Goal: Task Accomplishment & Management: Manage account settings

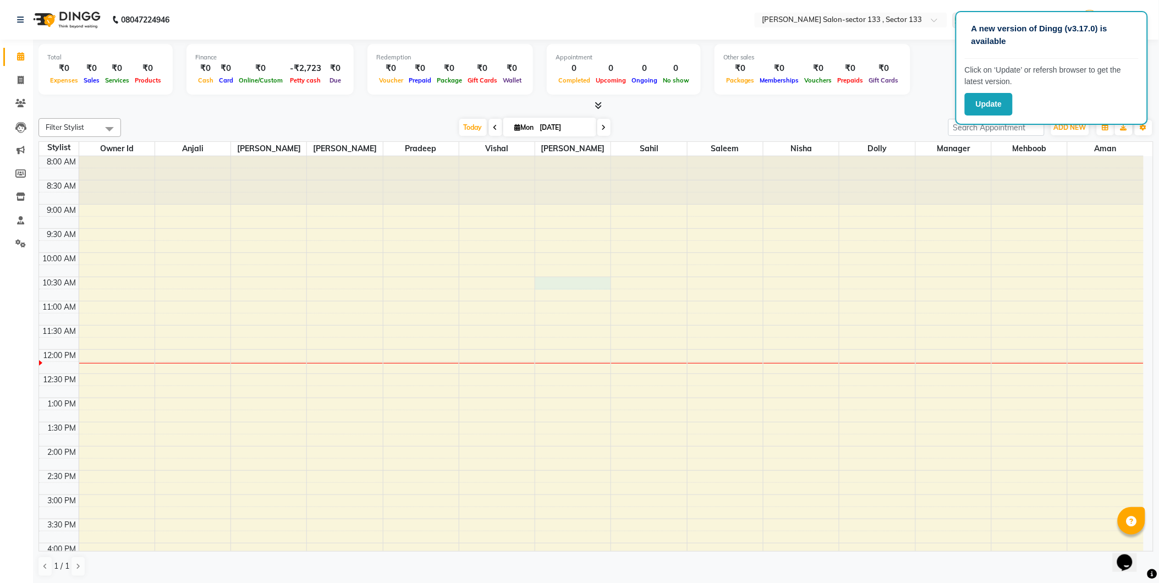
click at [590, 284] on div "8:00 AM 8:30 AM 9:00 AM 9:30 AM 10:00 AM 10:30 AM 11:00 AM 11:30 AM 12:00 PM 12…" at bounding box center [591, 519] width 1105 height 726
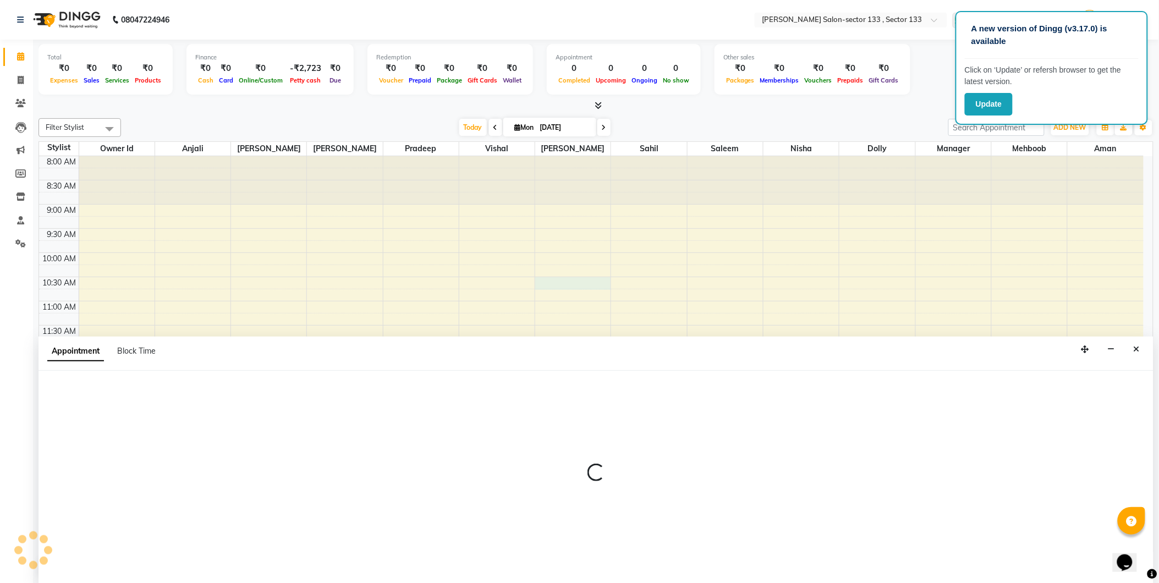
scroll to position [1, 0]
select select "80277"
select select "630"
select select "tentative"
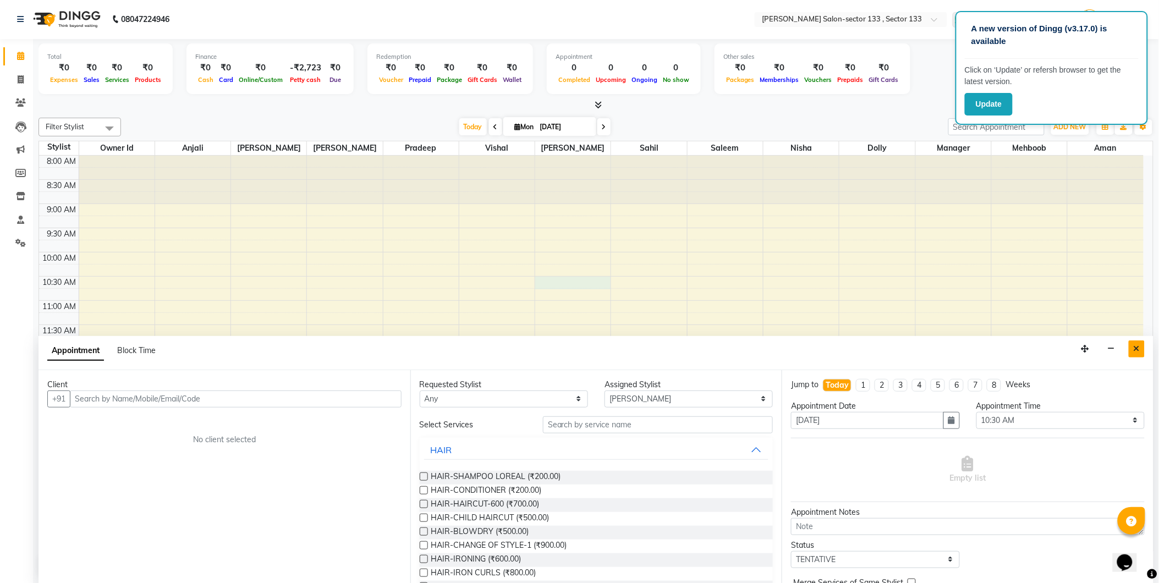
click at [1132, 348] on button "Close" at bounding box center [1137, 349] width 16 height 17
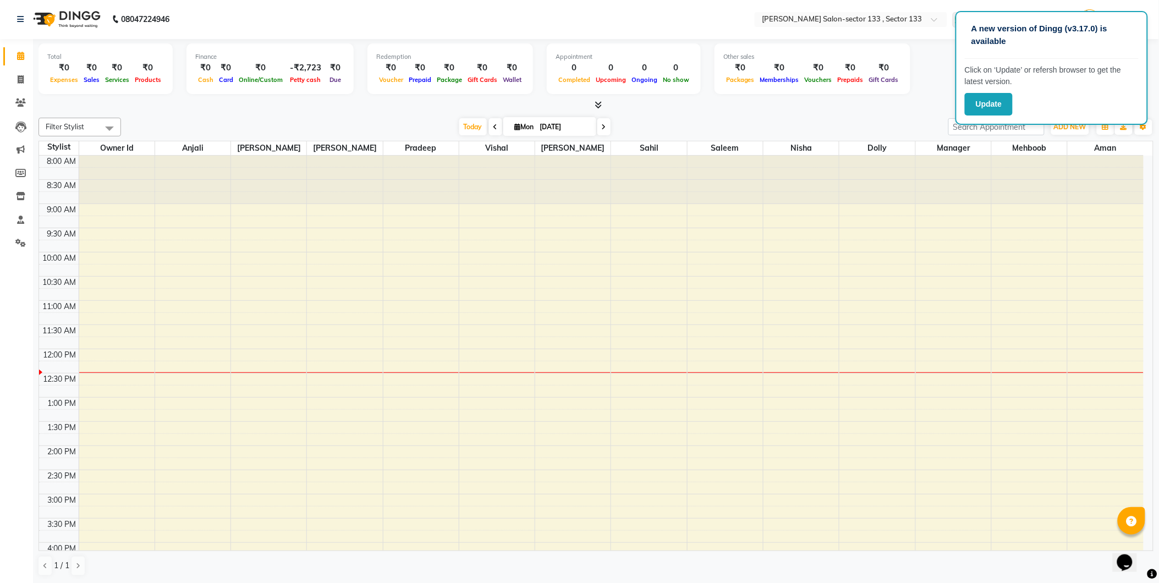
click at [954, 204] on div at bounding box center [953, 180] width 75 height 48
click at [777, 569] on div "1 / 1" at bounding box center [596, 566] width 1115 height 21
click at [575, 573] on div "1 / 1" at bounding box center [596, 566] width 1115 height 21
click at [15, 132] on icon at bounding box center [20, 127] width 11 height 11
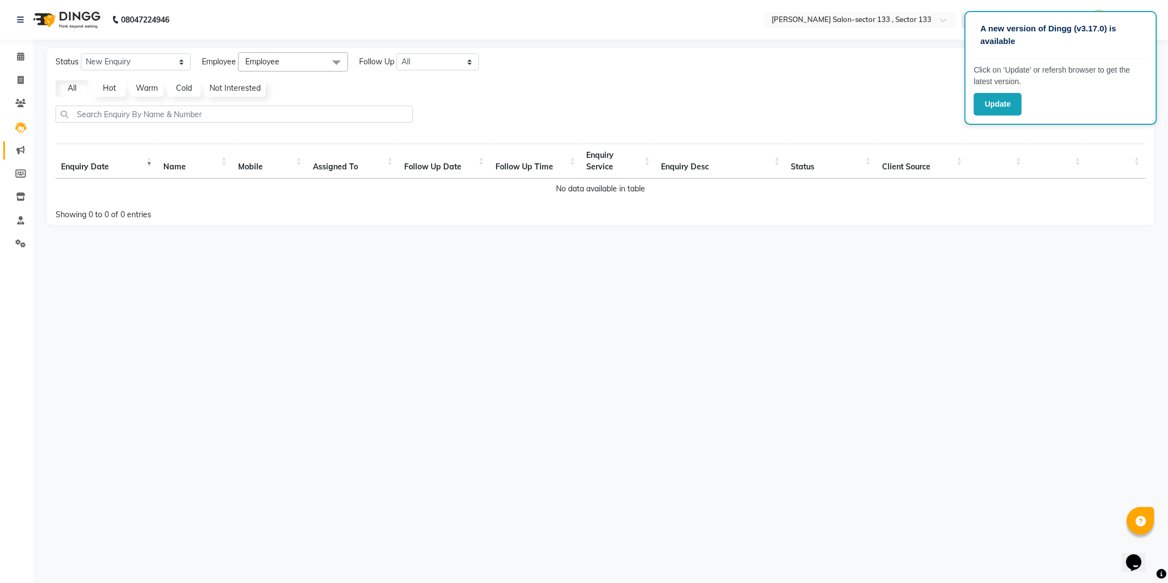
click at [17, 158] on link "Marketing" at bounding box center [16, 150] width 26 height 18
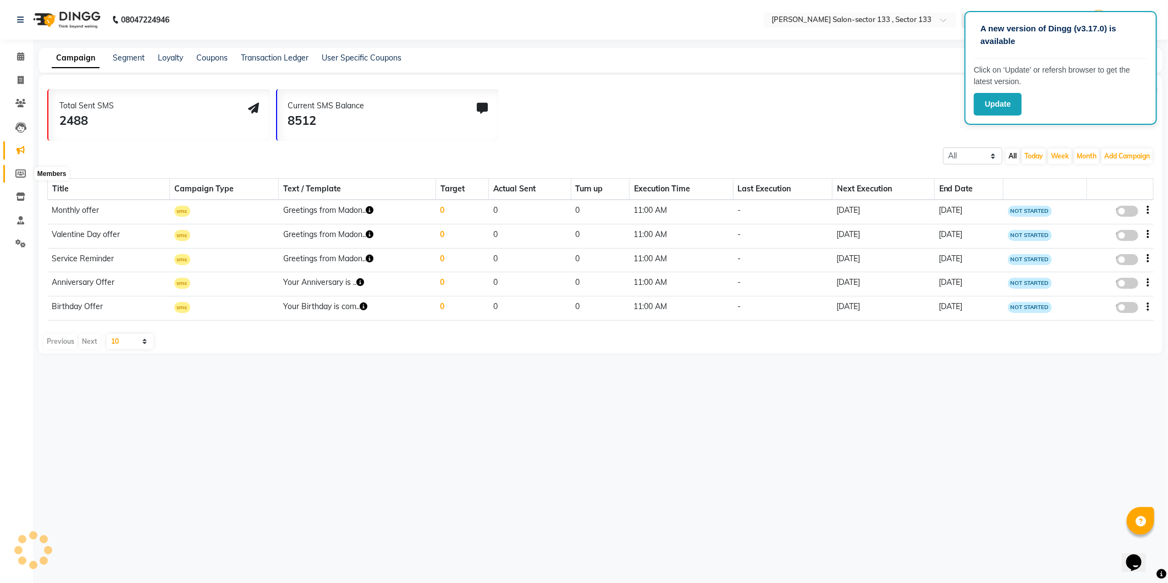
click at [17, 171] on icon at bounding box center [20, 173] width 10 height 8
select select
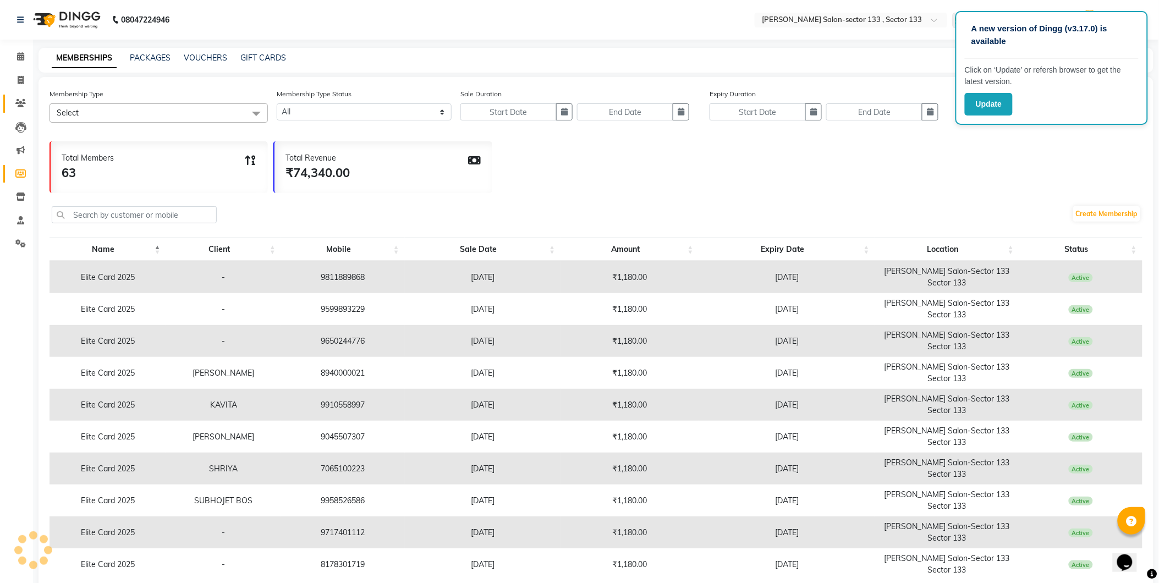
click at [24, 108] on span at bounding box center [20, 103] width 19 height 13
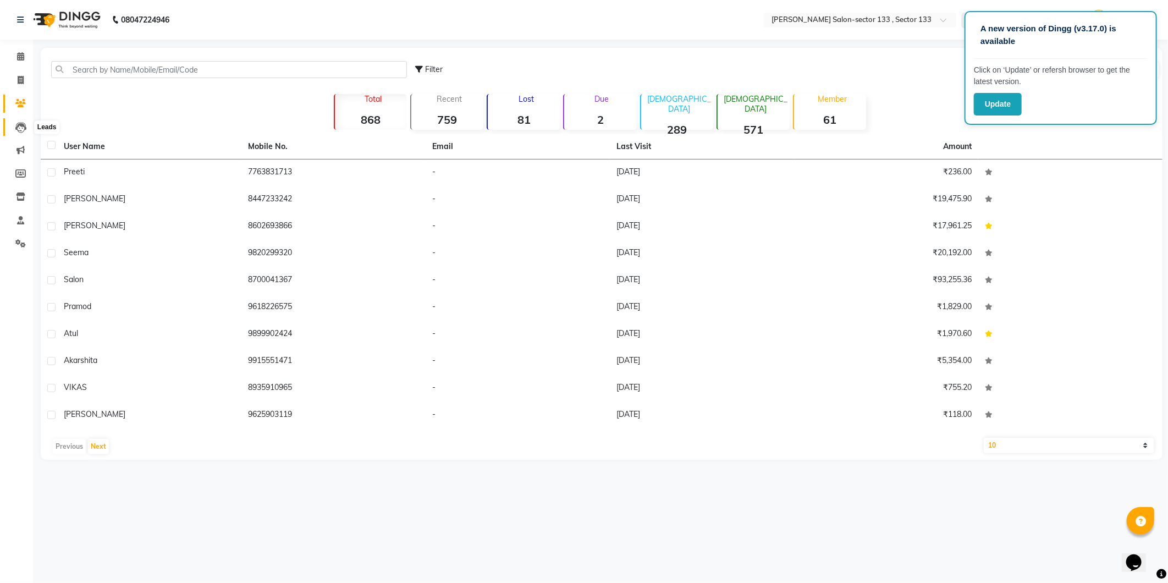
click at [24, 131] on icon at bounding box center [20, 127] width 11 height 11
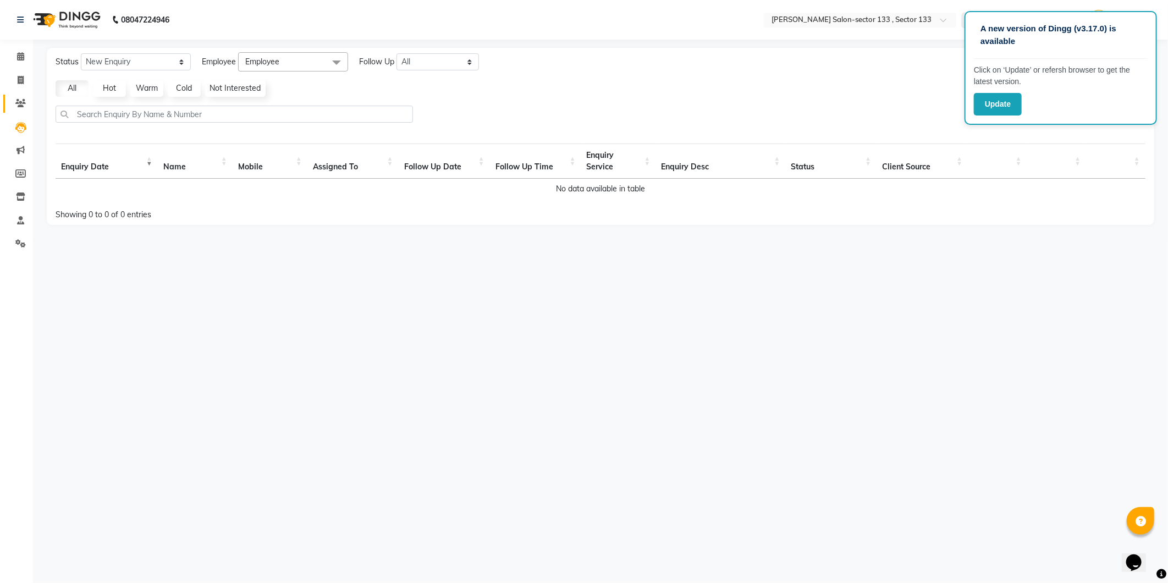
click at [26, 110] on link "Clients" at bounding box center [16, 104] width 26 height 18
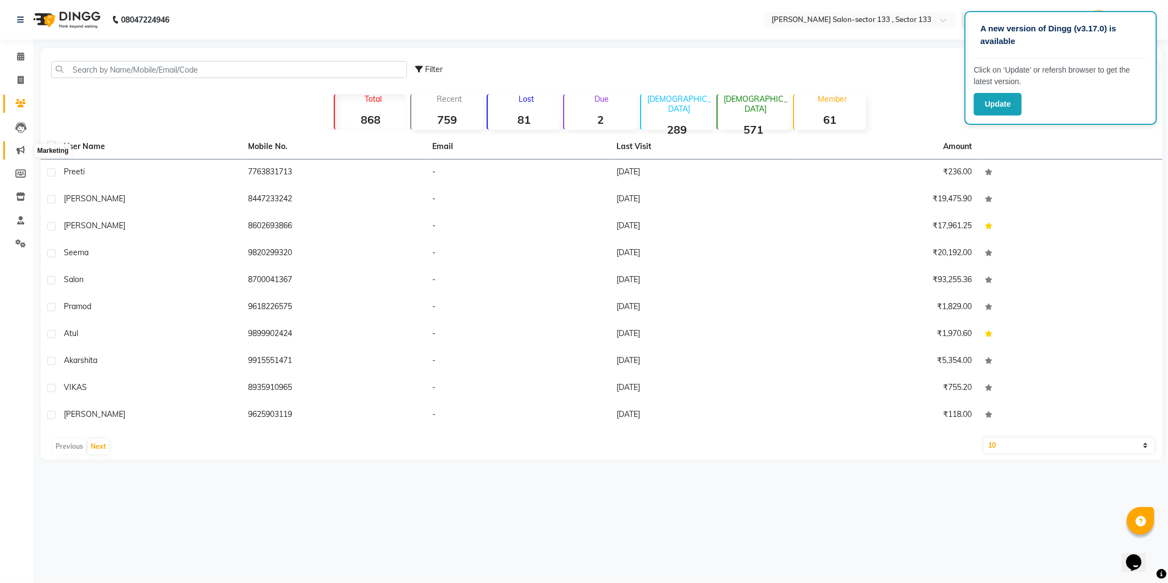
click at [23, 156] on span at bounding box center [20, 150] width 19 height 13
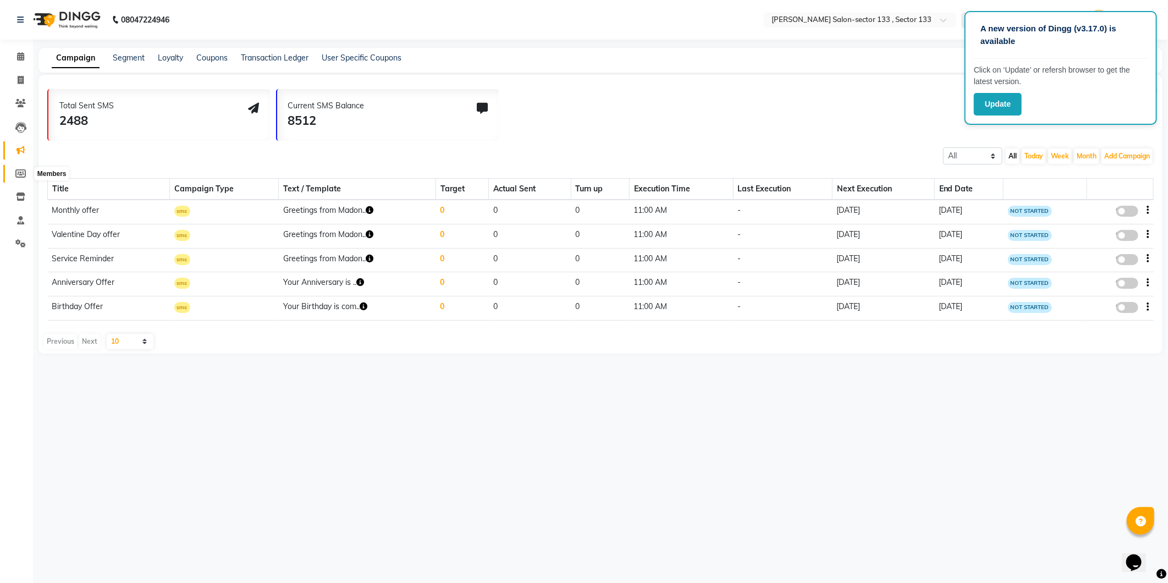
click at [18, 169] on icon at bounding box center [20, 173] width 10 height 8
select select
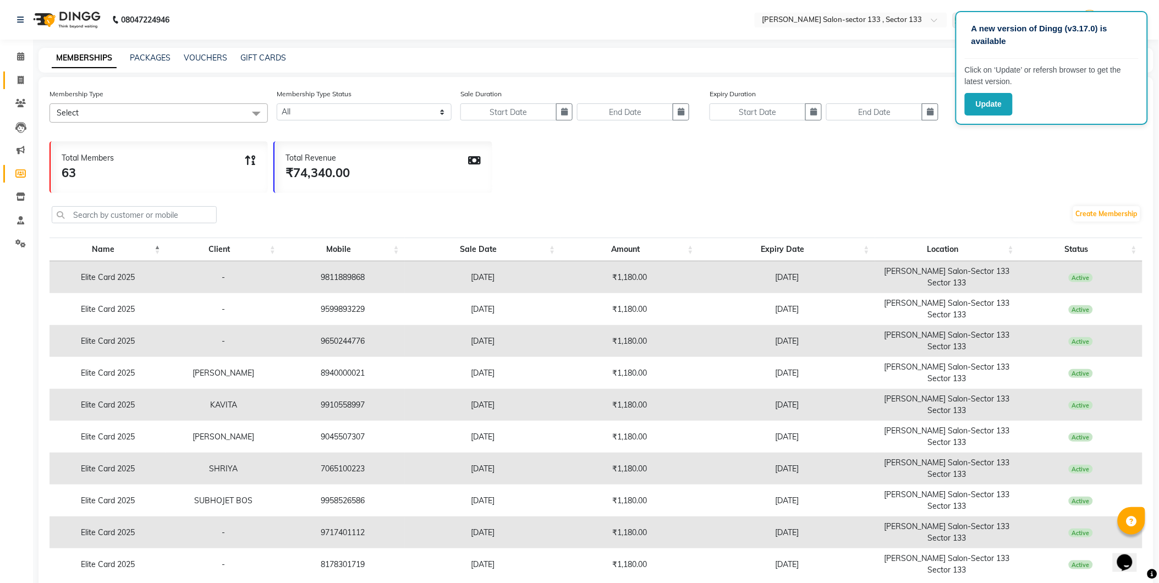
click at [25, 89] on link "Invoice" at bounding box center [16, 81] width 26 height 18
select select "8302"
select select "service"
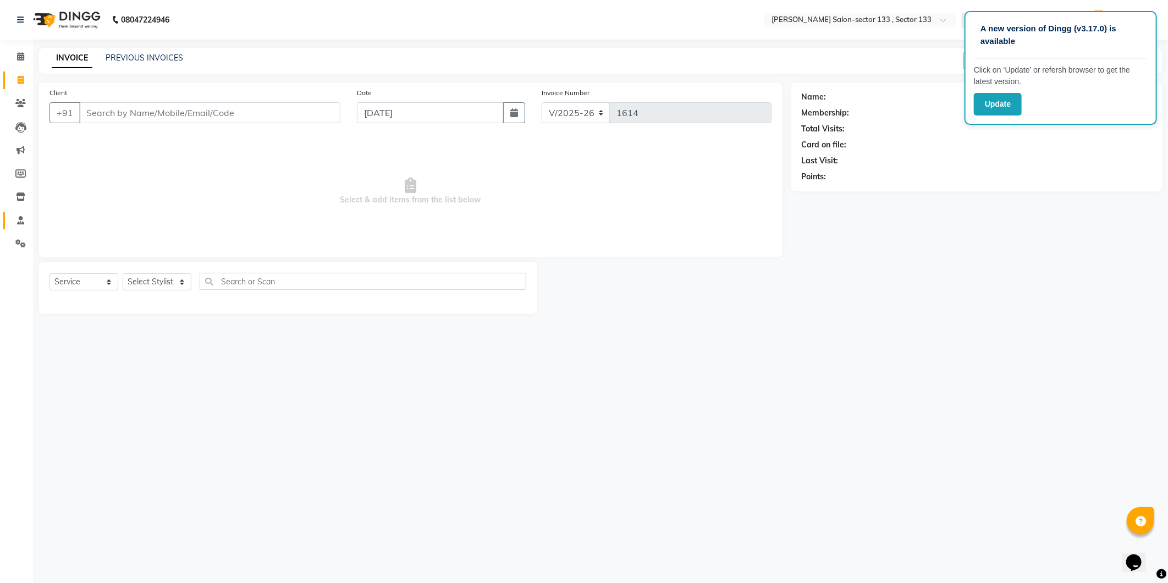
click at [18, 224] on icon at bounding box center [20, 220] width 7 height 8
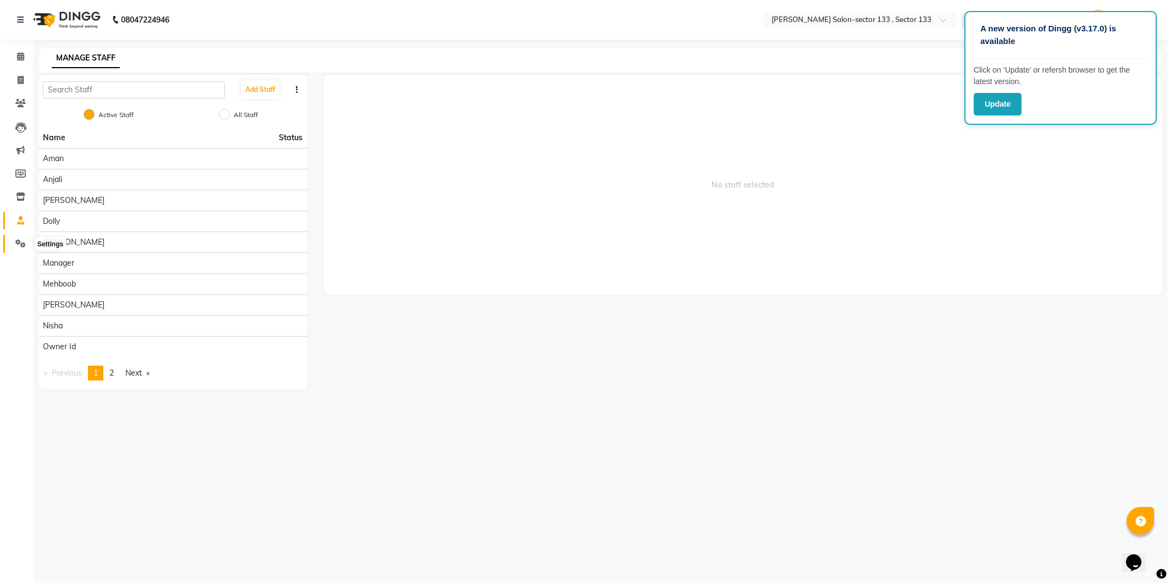
click at [17, 244] on icon at bounding box center [20, 243] width 10 height 8
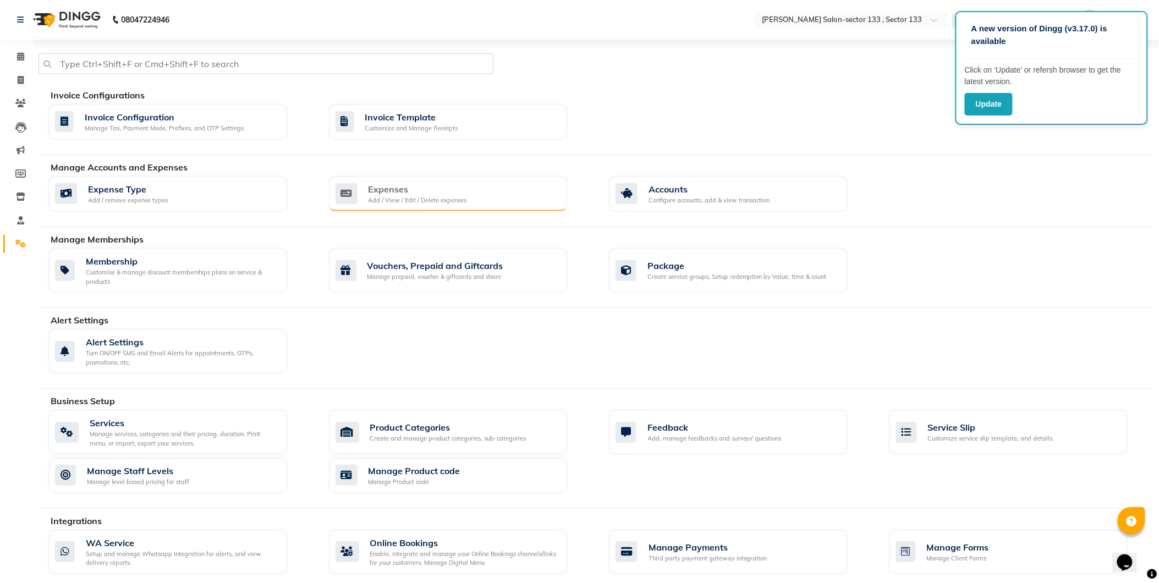
click at [419, 196] on div "Add / View / Edit / Delete expenses" at bounding box center [418, 200] width 98 height 9
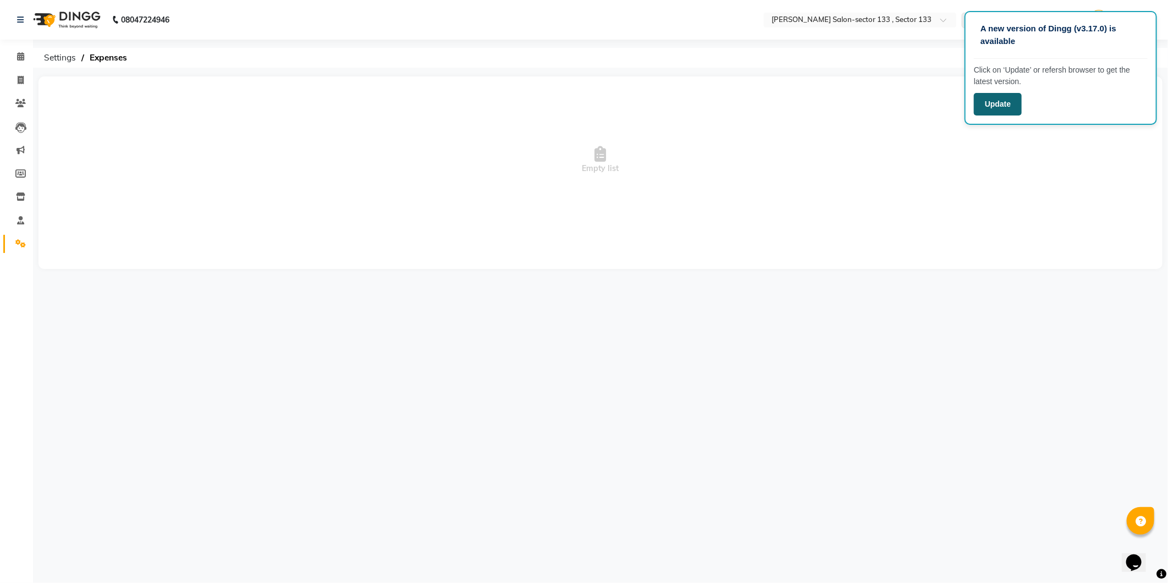
click at [1006, 101] on button "Update" at bounding box center [998, 104] width 48 height 23
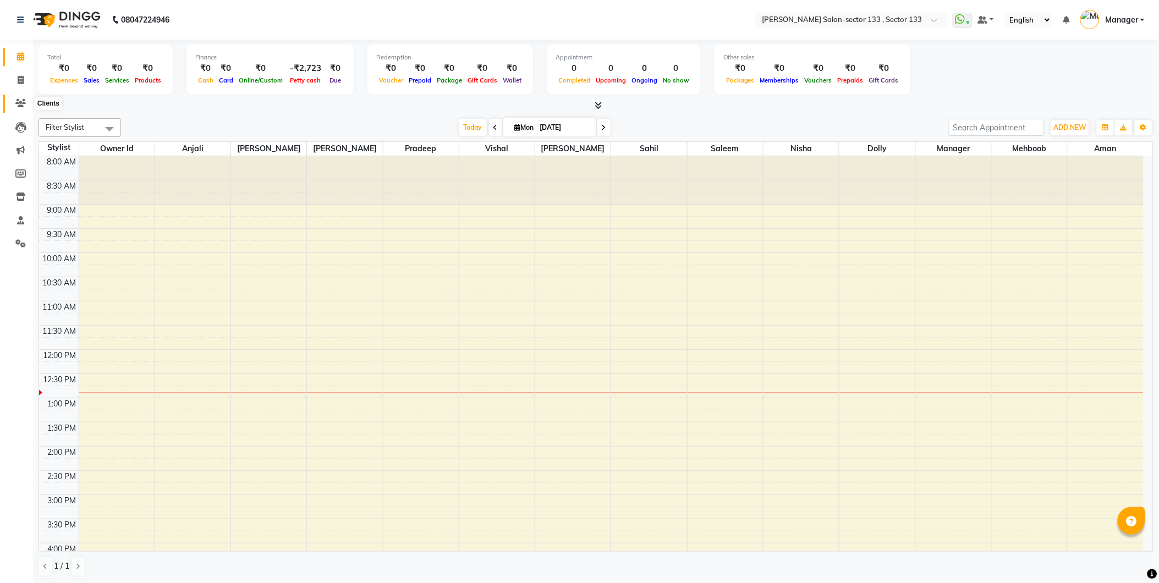
click at [20, 107] on icon at bounding box center [20, 103] width 10 height 8
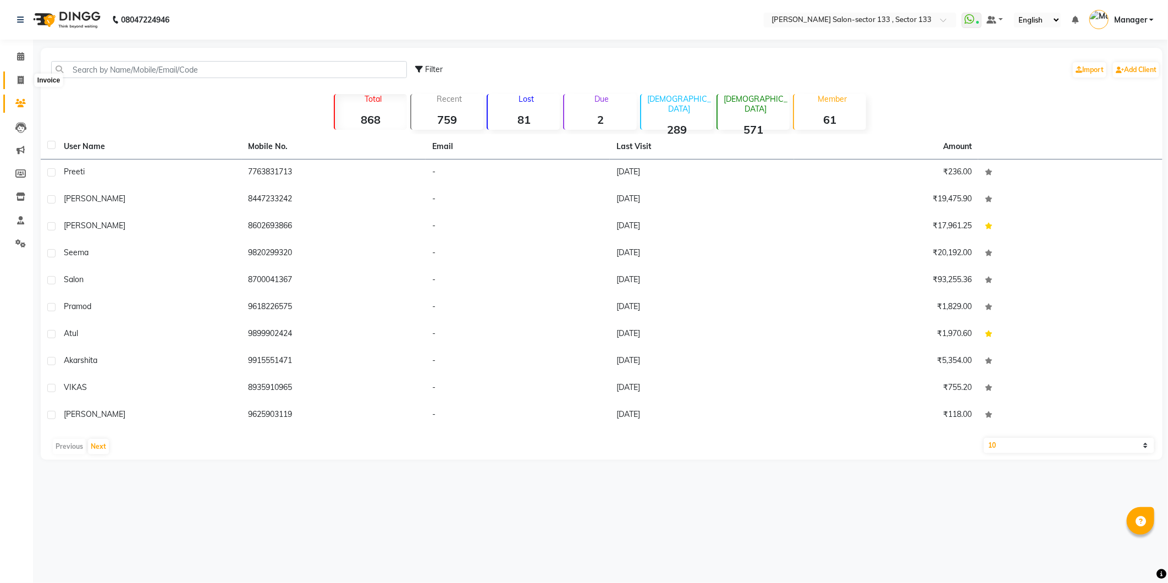
click at [24, 86] on span at bounding box center [20, 80] width 19 height 13
select select "8302"
select select "service"
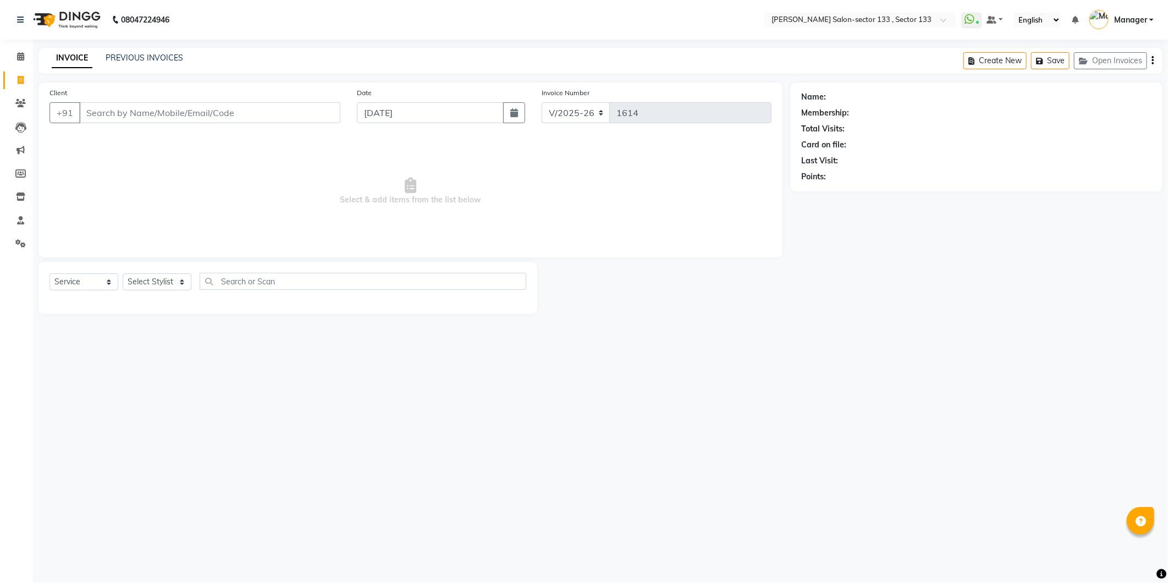
click at [100, 105] on input "Client" at bounding box center [209, 112] width 261 height 21
type input "9978101087"
click at [315, 122] on button "Add Client" at bounding box center [312, 112] width 57 height 21
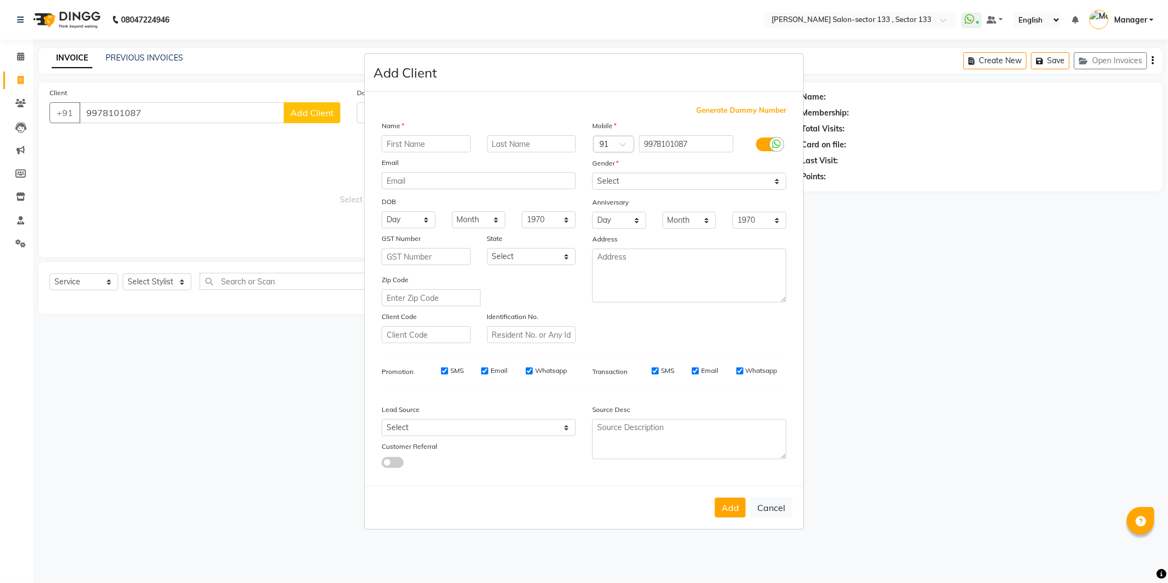
click at [402, 138] on input "text" at bounding box center [426, 143] width 89 height 17
type input "DEV"
click at [641, 185] on select "Select Male Female Other Prefer Not To Say" at bounding box center [689, 181] width 194 height 17
select select "male"
click at [592, 173] on select "Select Male Female Other Prefer Not To Say" at bounding box center [689, 181] width 194 height 17
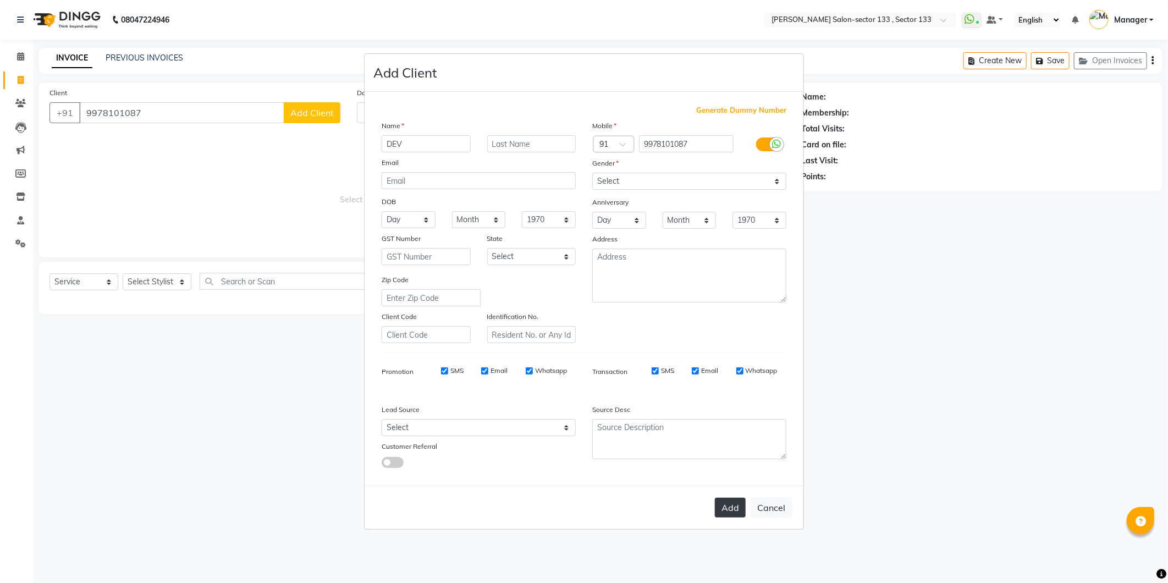
click at [717, 508] on button "Add" at bounding box center [730, 508] width 31 height 20
select select
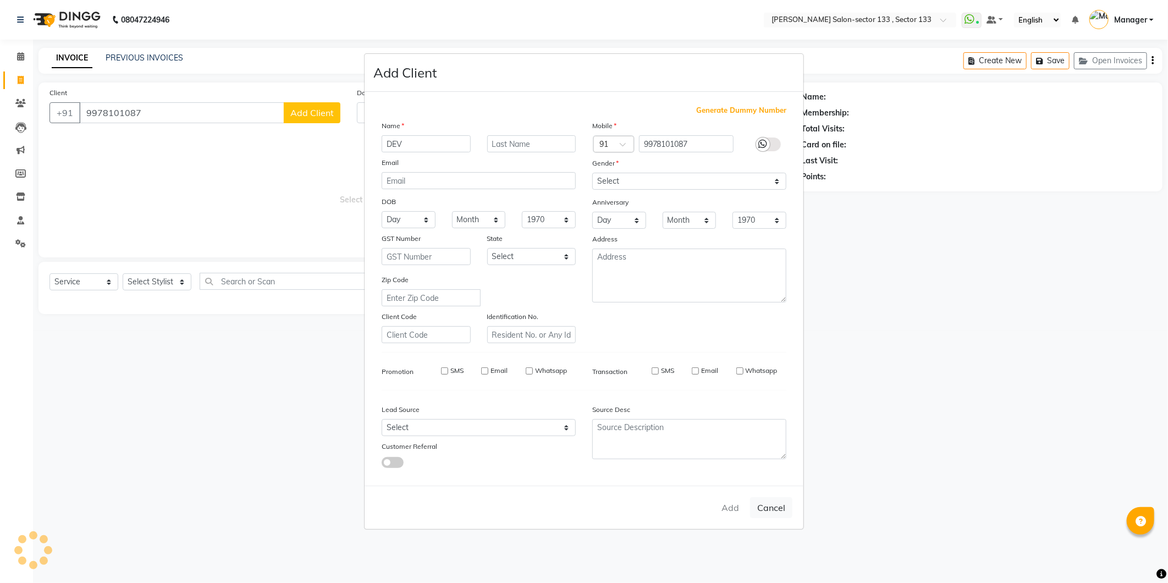
select select
checkbox input "false"
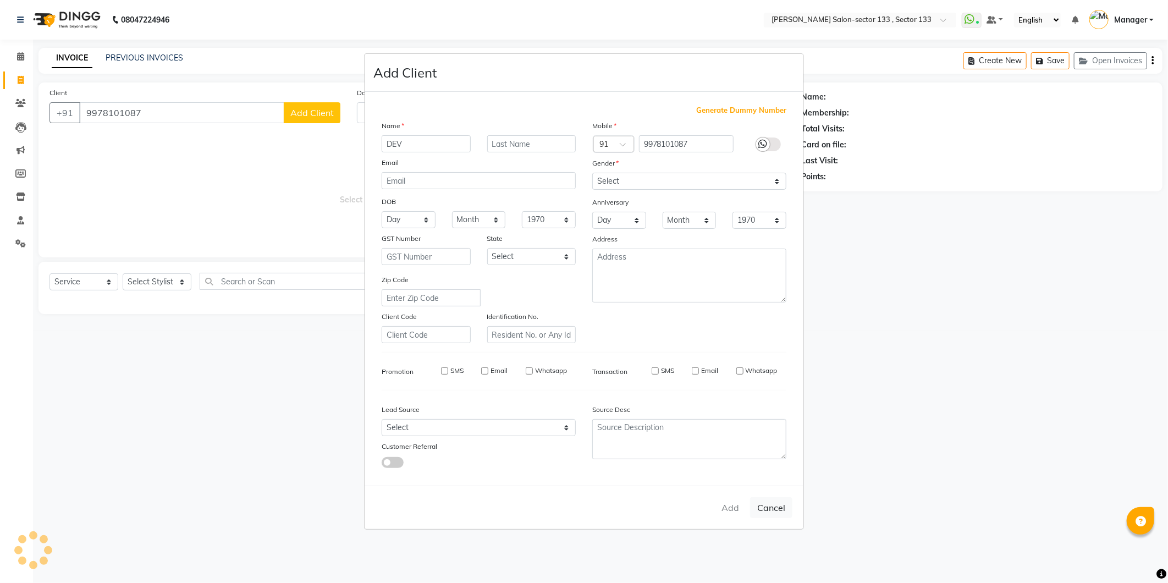
checkbox input "false"
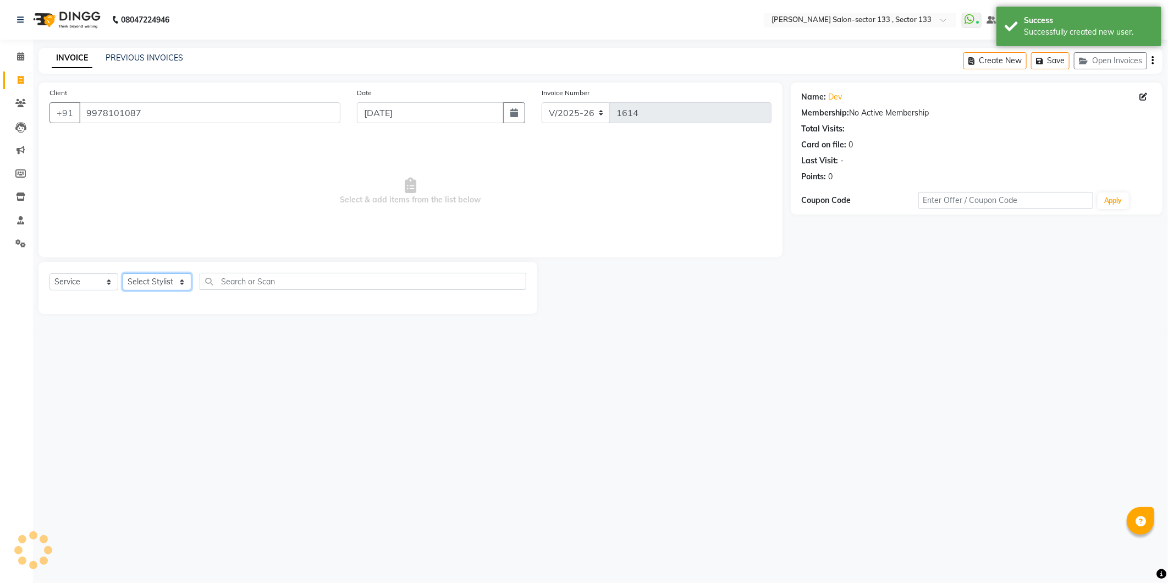
click at [174, 273] on select "Select Stylist Aman Anjali Anwar Dolly jaspal Manager Mehboob Muskan nisha Owne…" at bounding box center [157, 281] width 69 height 17
select select "80214"
click at [123, 274] on select "Select Stylist Aman Anjali Anwar Dolly jaspal Manager Mehboob Muskan nisha Owne…" at bounding box center [157, 281] width 69 height 17
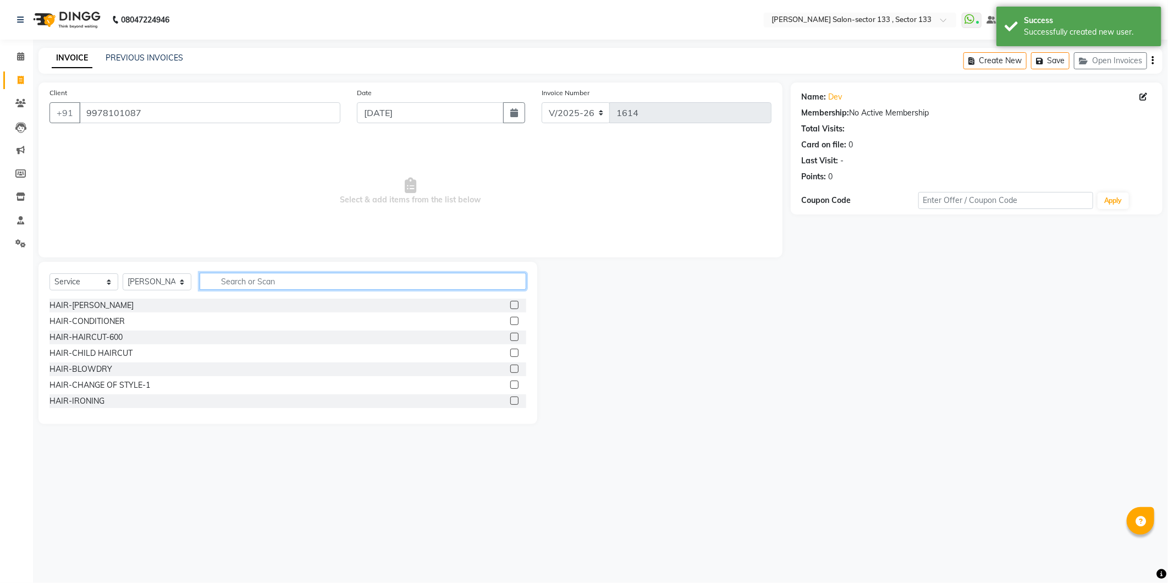
click at [256, 288] on input "text" at bounding box center [363, 281] width 327 height 17
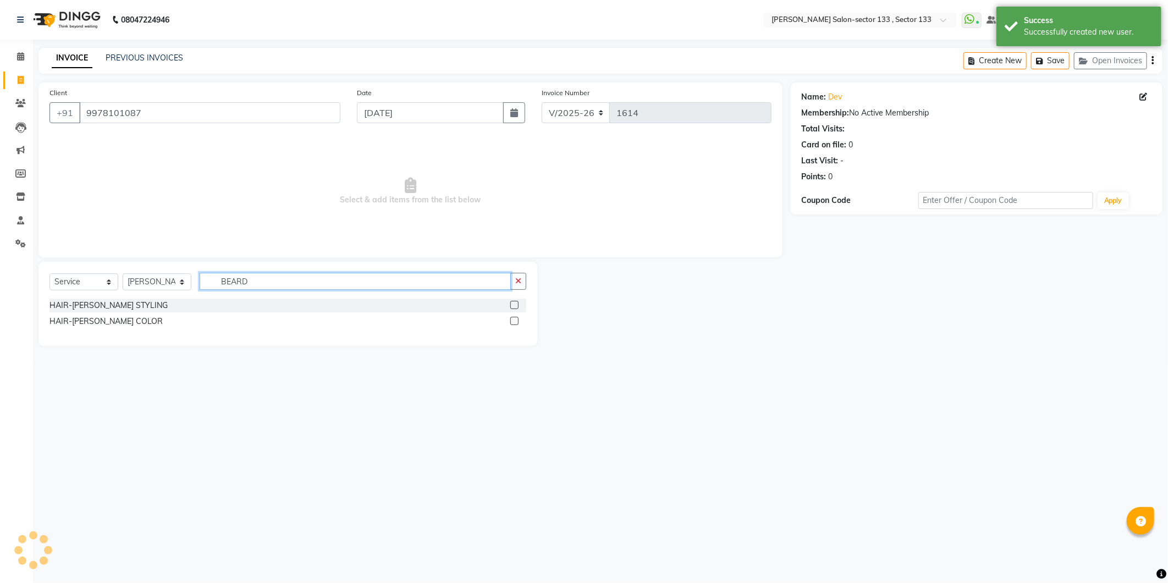
type input "BEARD"
click at [513, 307] on label at bounding box center [514, 305] width 8 height 8
click at [513, 307] on input "checkbox" at bounding box center [513, 305] width 7 height 7
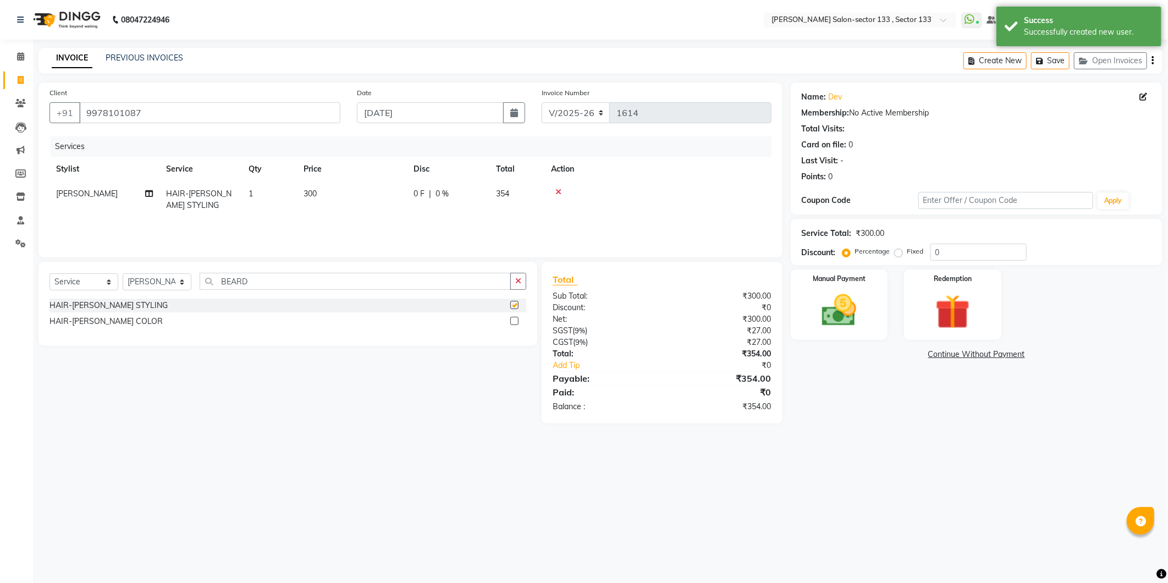
checkbox input "false"
click at [837, 319] on img at bounding box center [839, 311] width 59 height 42
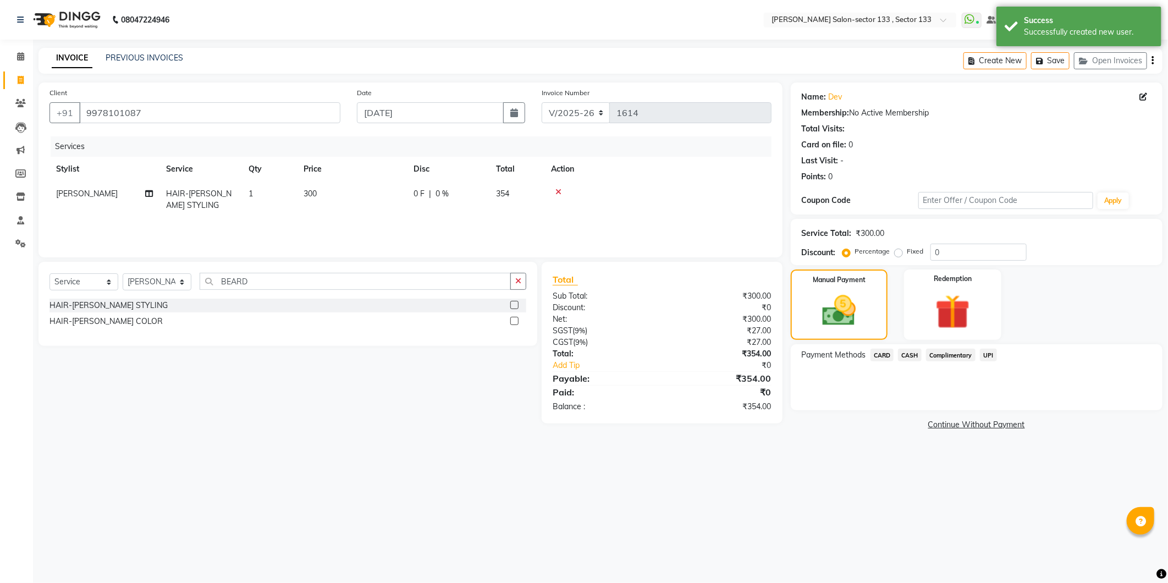
click at [994, 358] on span "UPI" at bounding box center [988, 355] width 17 height 13
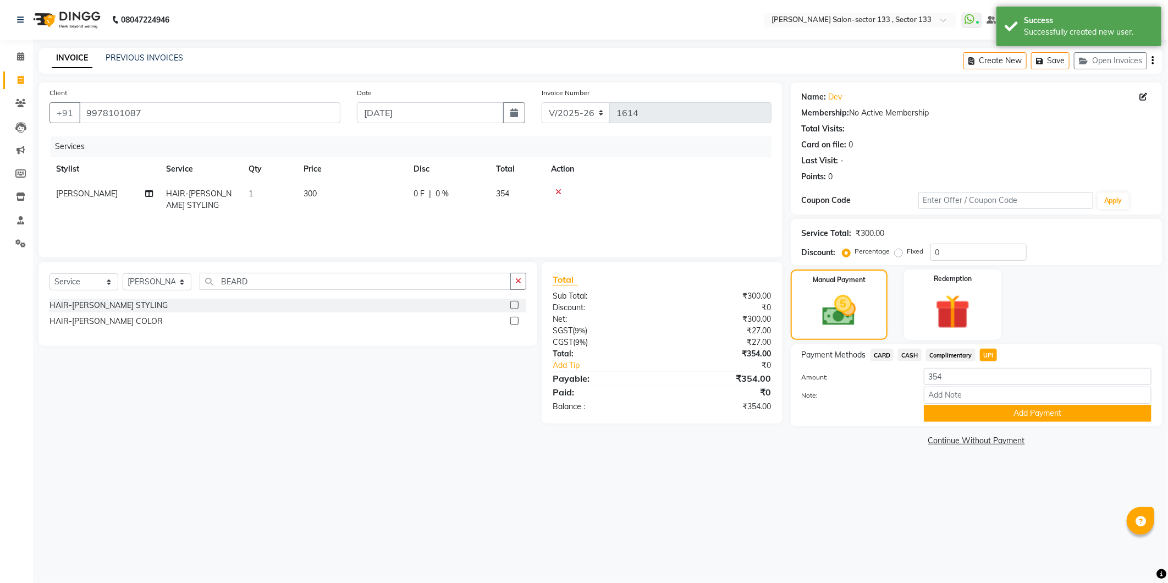
click at [975, 431] on div "Name: Dev Membership: No Active Membership Total Visits: Card on file: 0 Last V…" at bounding box center [981, 266] width 380 height 366
click at [975, 428] on div "Name: Dev Membership: No Active Membership Total Visits: Card on file: 0 Last V…" at bounding box center [981, 266] width 380 height 366
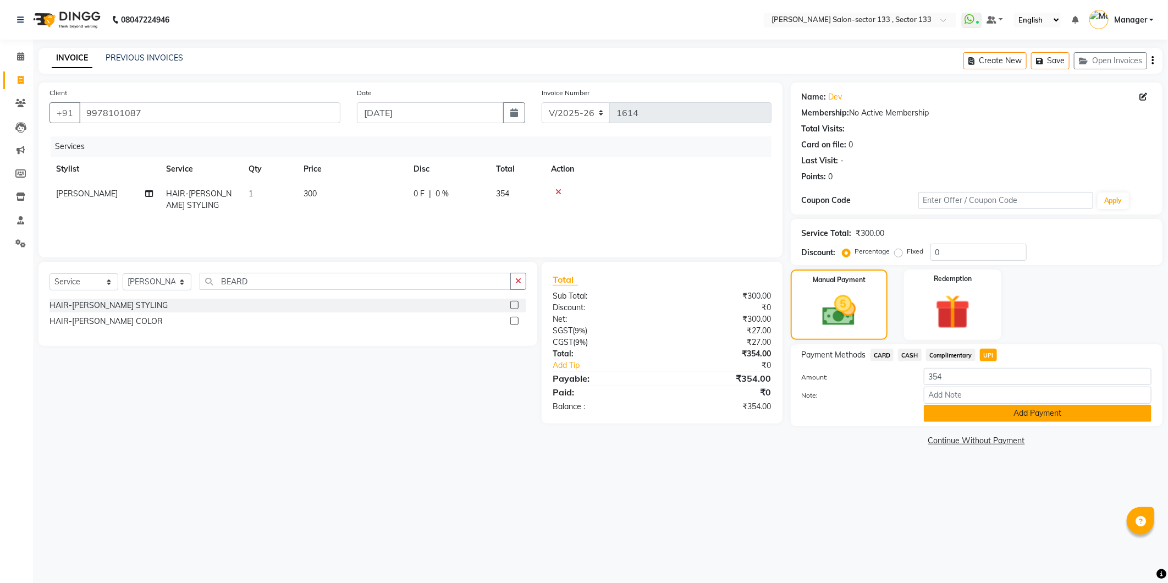
click at [975, 414] on button "Add Payment" at bounding box center [1038, 413] width 228 height 17
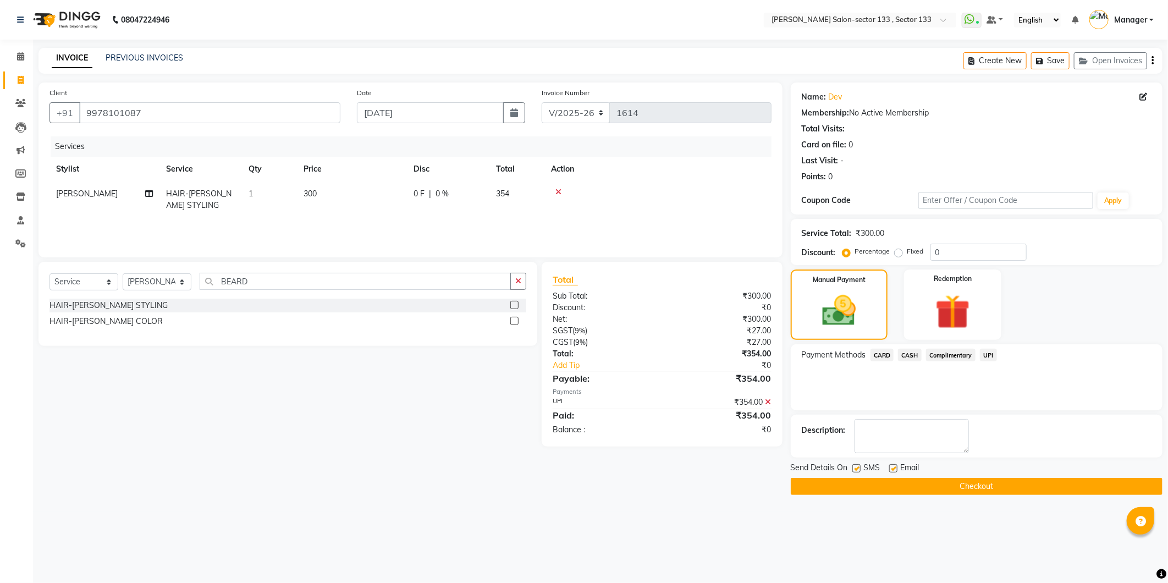
click at [971, 491] on button "Checkout" at bounding box center [977, 486] width 372 height 17
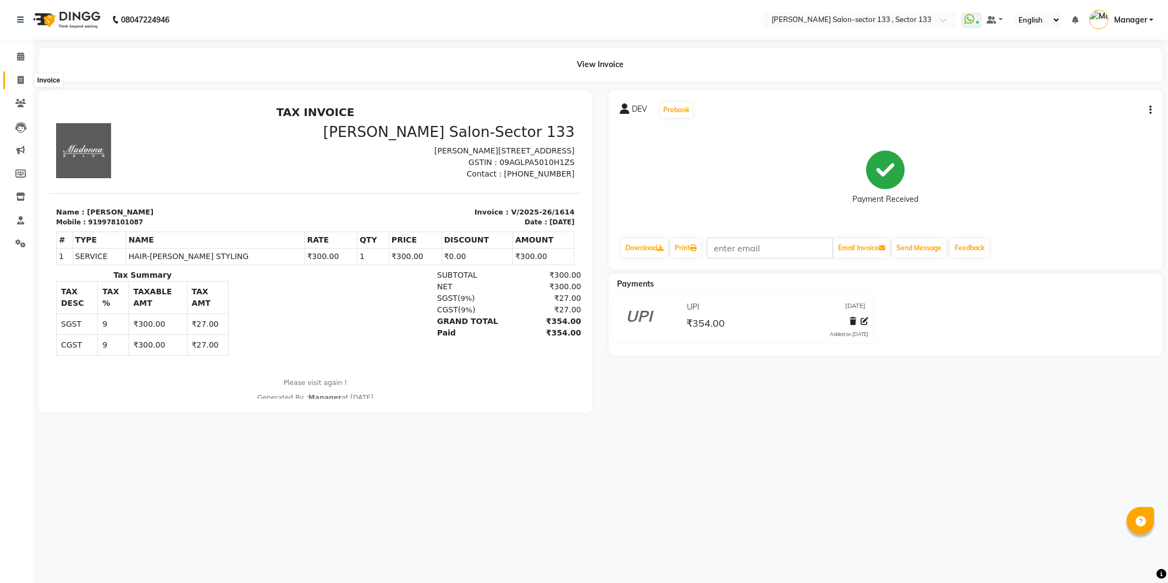
click at [22, 79] on icon at bounding box center [21, 80] width 6 height 8
select select "service"
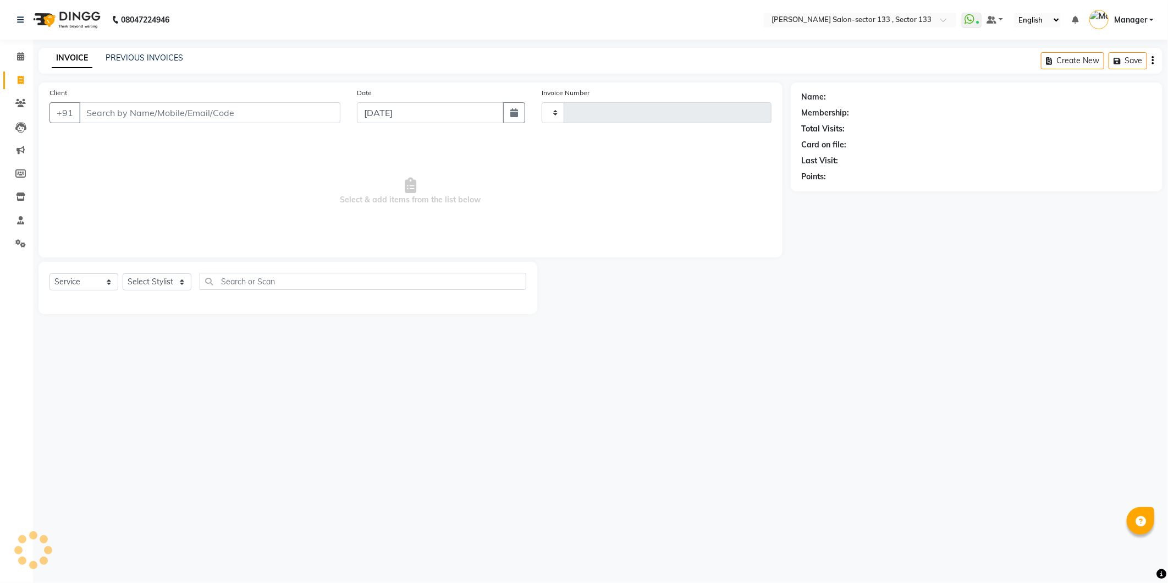
type input "1615"
select select "8302"
click at [1150, 23] on link "Manager" at bounding box center [1122, 20] width 64 height 18
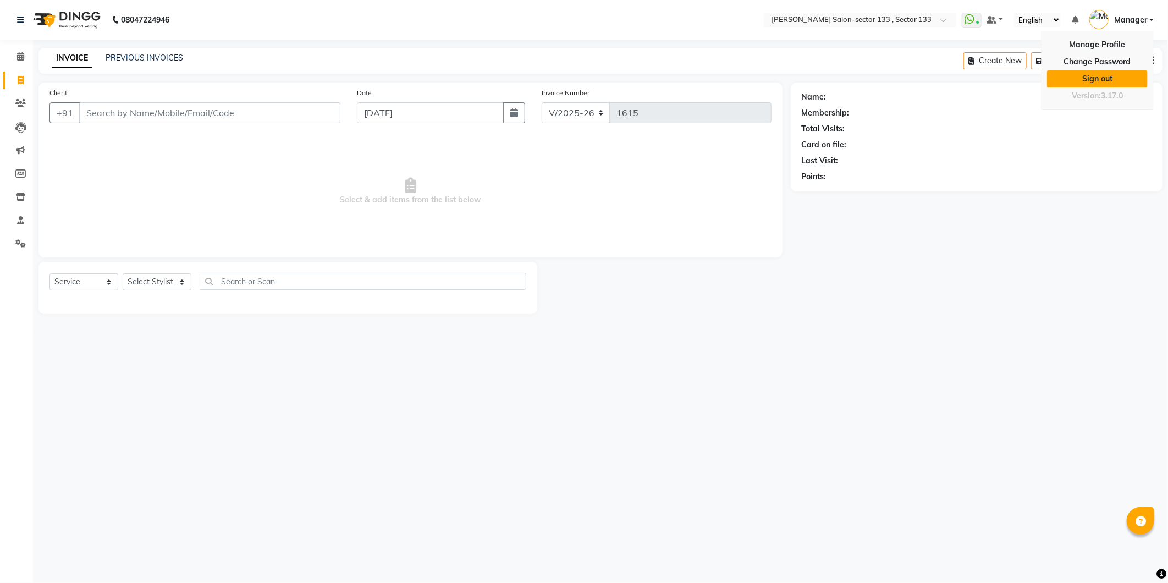
click at [1104, 78] on link "Sign out" at bounding box center [1097, 78] width 101 height 17
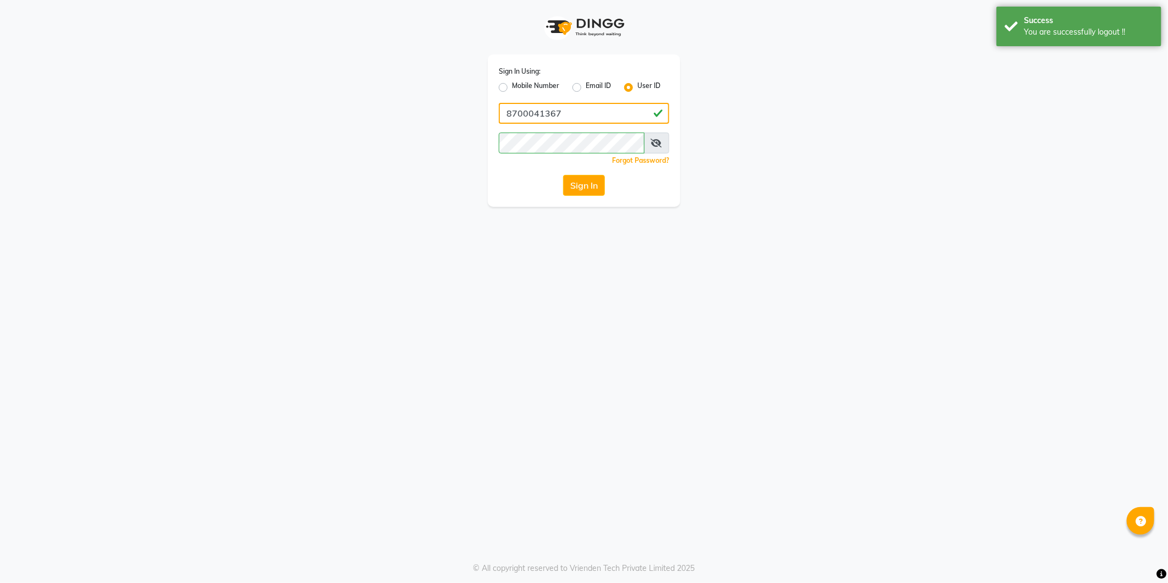
click at [580, 117] on input "8700041367" at bounding box center [584, 113] width 171 height 21
type input "9482903370"
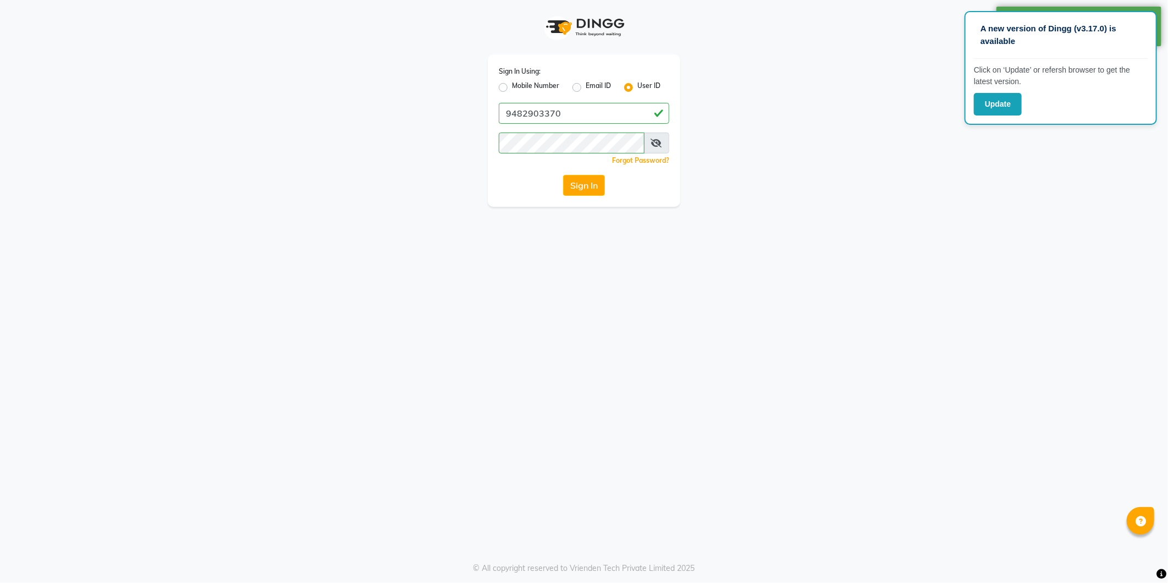
click at [659, 140] on icon at bounding box center [656, 143] width 11 height 9
click at [491, 138] on div "Sign In Using: Mobile Number Email ID User ID 9482903370 Remember me Forgot Pas…" at bounding box center [584, 130] width 193 height 152
click at [658, 140] on icon at bounding box center [657, 143] width 10 height 9
click at [655, 136] on span at bounding box center [656, 143] width 25 height 21
click at [657, 135] on span at bounding box center [656, 143] width 25 height 21
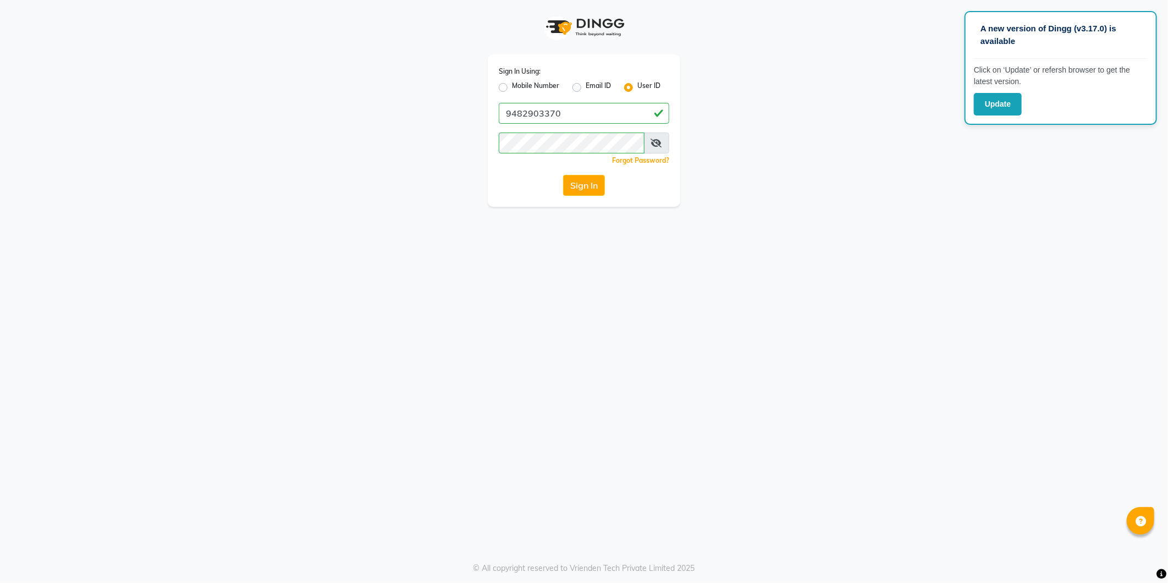
click at [659, 146] on icon at bounding box center [656, 143] width 11 height 9
click at [659, 146] on icon at bounding box center [657, 143] width 10 height 9
click at [374, 155] on div "Sign In Using: Mobile Number Email ID User ID 9482903370 Remember me Forgot Pas…" at bounding box center [584, 103] width 627 height 207
click at [574, 188] on button "Sign In" at bounding box center [584, 185] width 42 height 21
click at [580, 189] on button "Sign In" at bounding box center [584, 185] width 42 height 21
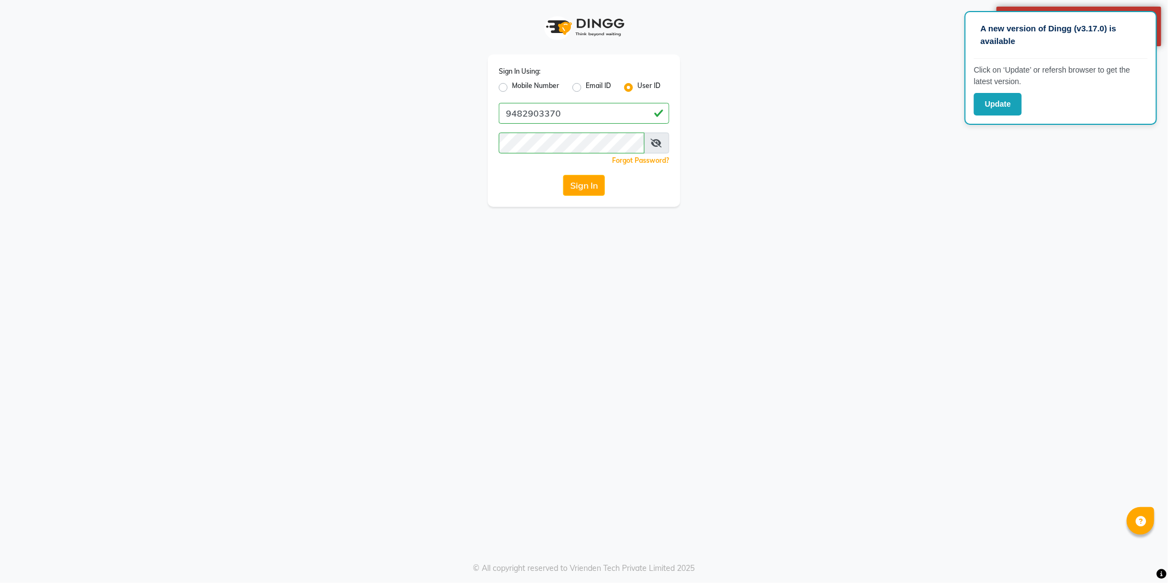
click at [658, 147] on span at bounding box center [656, 143] width 25 height 21
click at [658, 144] on icon at bounding box center [656, 143] width 11 height 9
click at [658, 144] on icon at bounding box center [657, 143] width 10 height 9
click at [652, 142] on icon at bounding box center [656, 143] width 11 height 9
click at [652, 142] on icon at bounding box center [657, 143] width 10 height 9
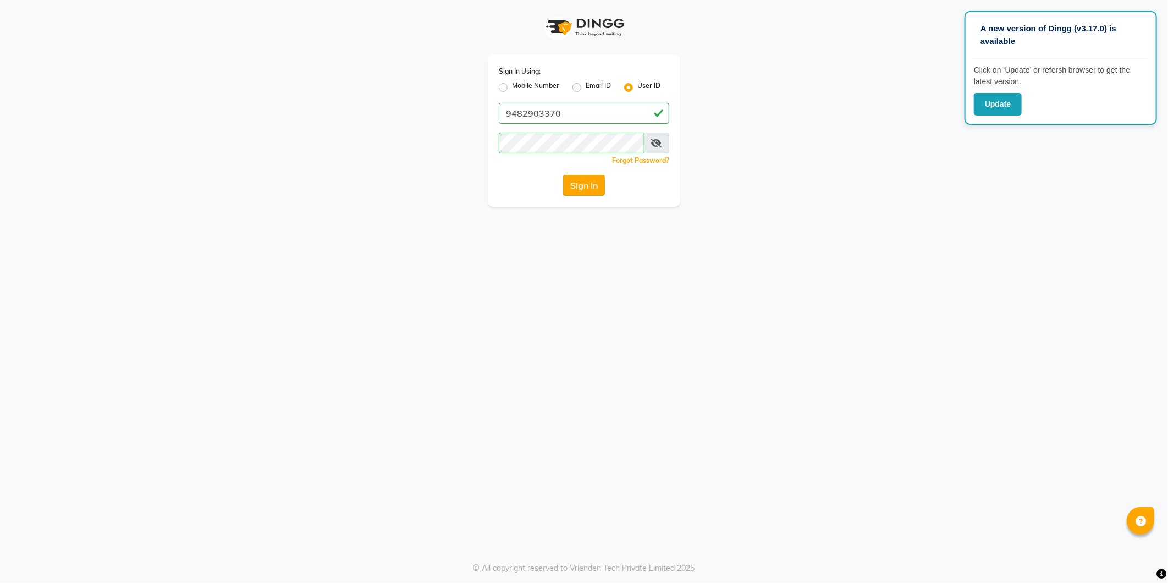
click at [586, 190] on button "Sign In" at bounding box center [584, 185] width 42 height 21
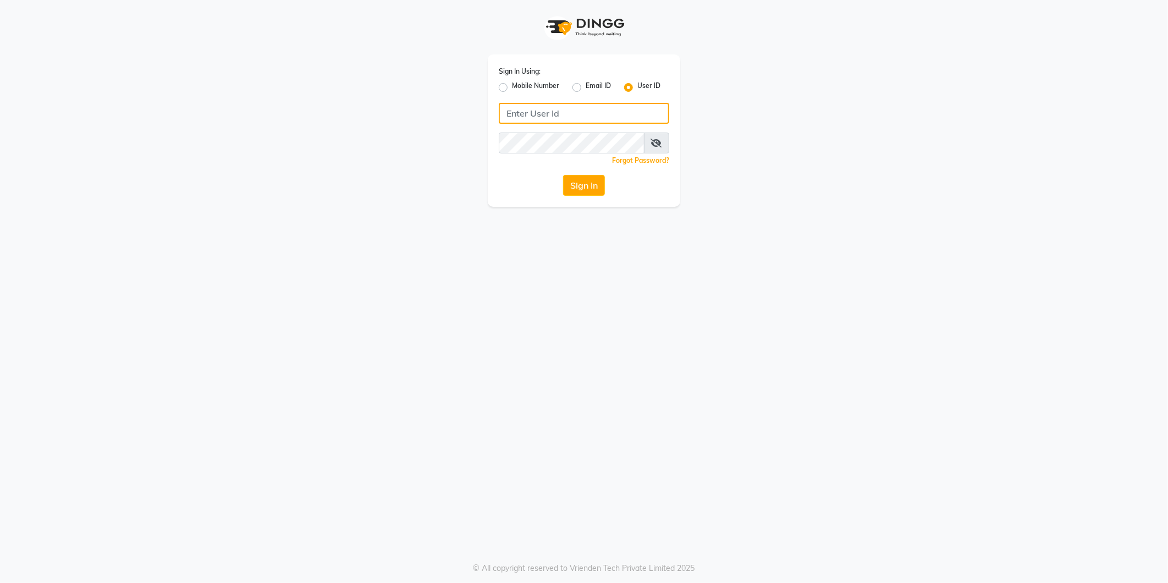
type input "8700041367"
click at [661, 141] on icon at bounding box center [656, 143] width 11 height 9
click at [512, 89] on label "Mobile Number" at bounding box center [535, 87] width 47 height 13
click at [512, 88] on input "Mobile Number" at bounding box center [515, 84] width 7 height 7
radio input "true"
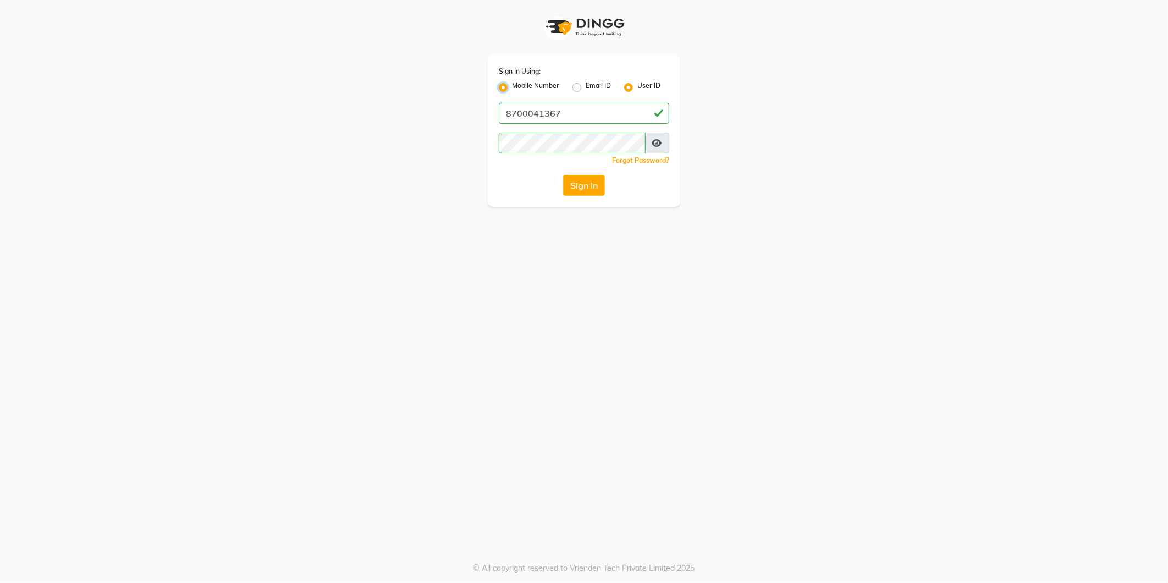
radio input "false"
click at [569, 124] on div "Sign In Using: Mobile Number Email ID User ID Country Code × +91 Remember me Fo…" at bounding box center [584, 130] width 193 height 152
click at [572, 112] on input "Username" at bounding box center [603, 113] width 134 height 21
type input "9482903370"
click at [468, 354] on div "Sign In Using: Mobile Number Email ID User ID Country Code × +91 9482903370 Rem…" at bounding box center [584, 291] width 1168 height 583
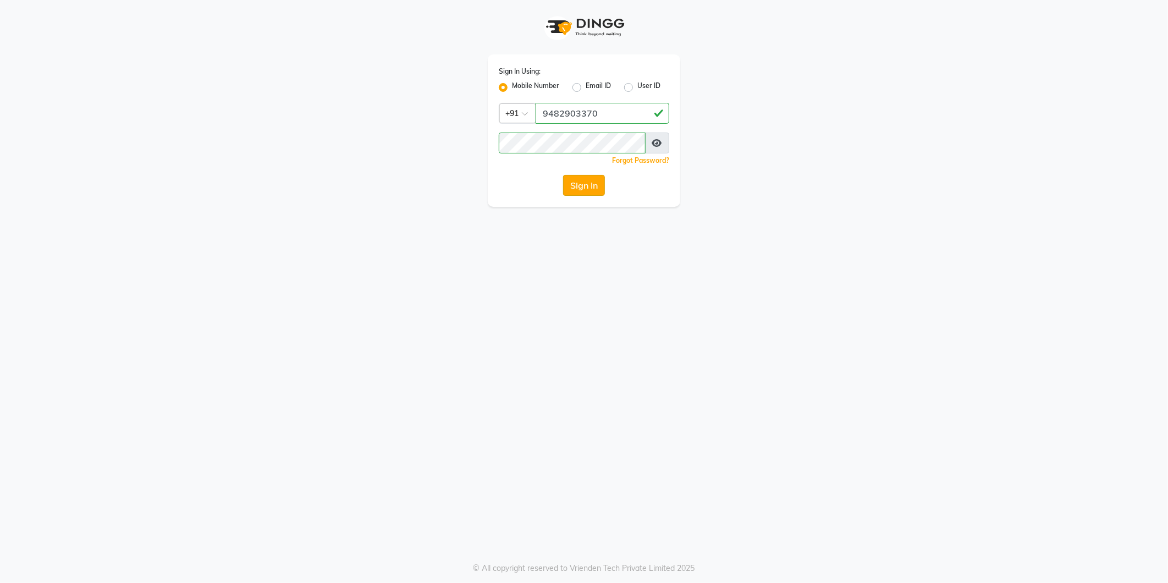
click at [572, 193] on button "Sign In" at bounding box center [584, 185] width 42 height 21
